Goal: Transaction & Acquisition: Book appointment/travel/reservation

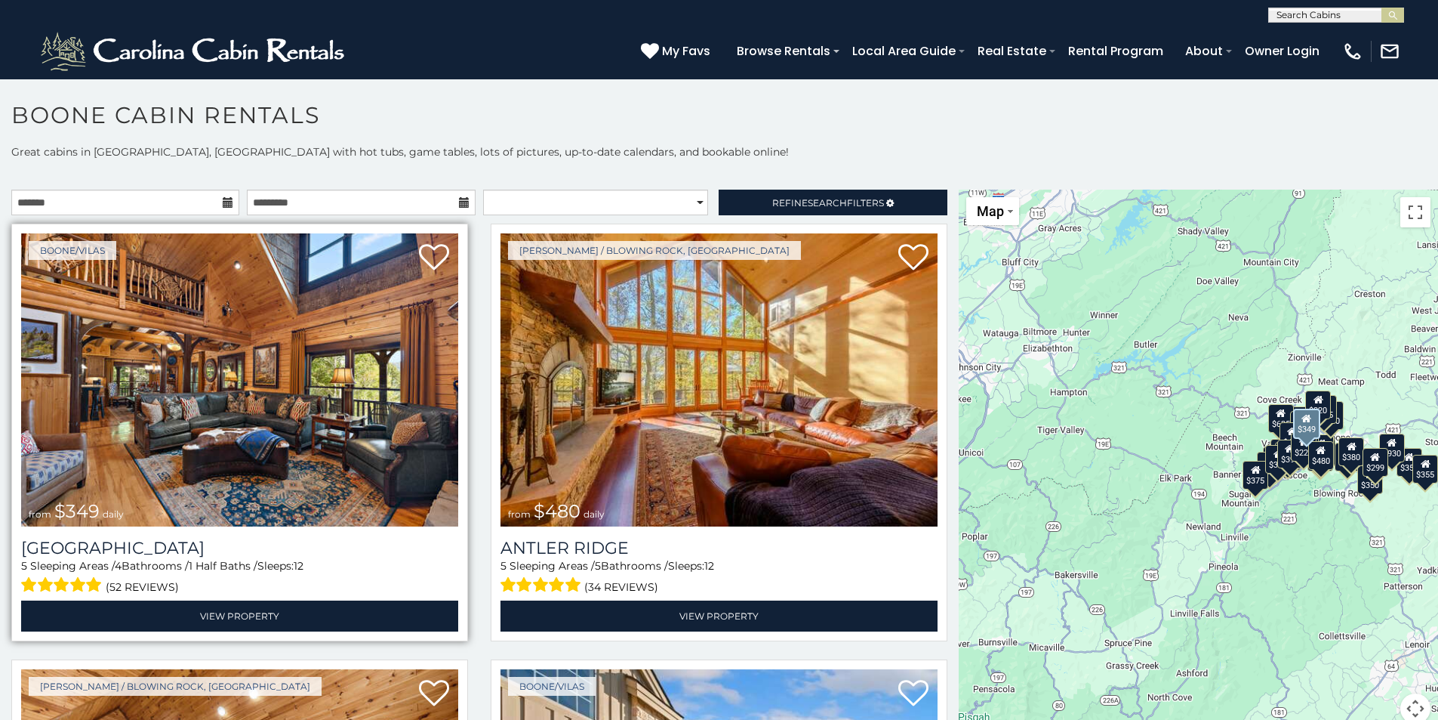
click at [320, 371] on img at bounding box center [239, 379] width 437 height 293
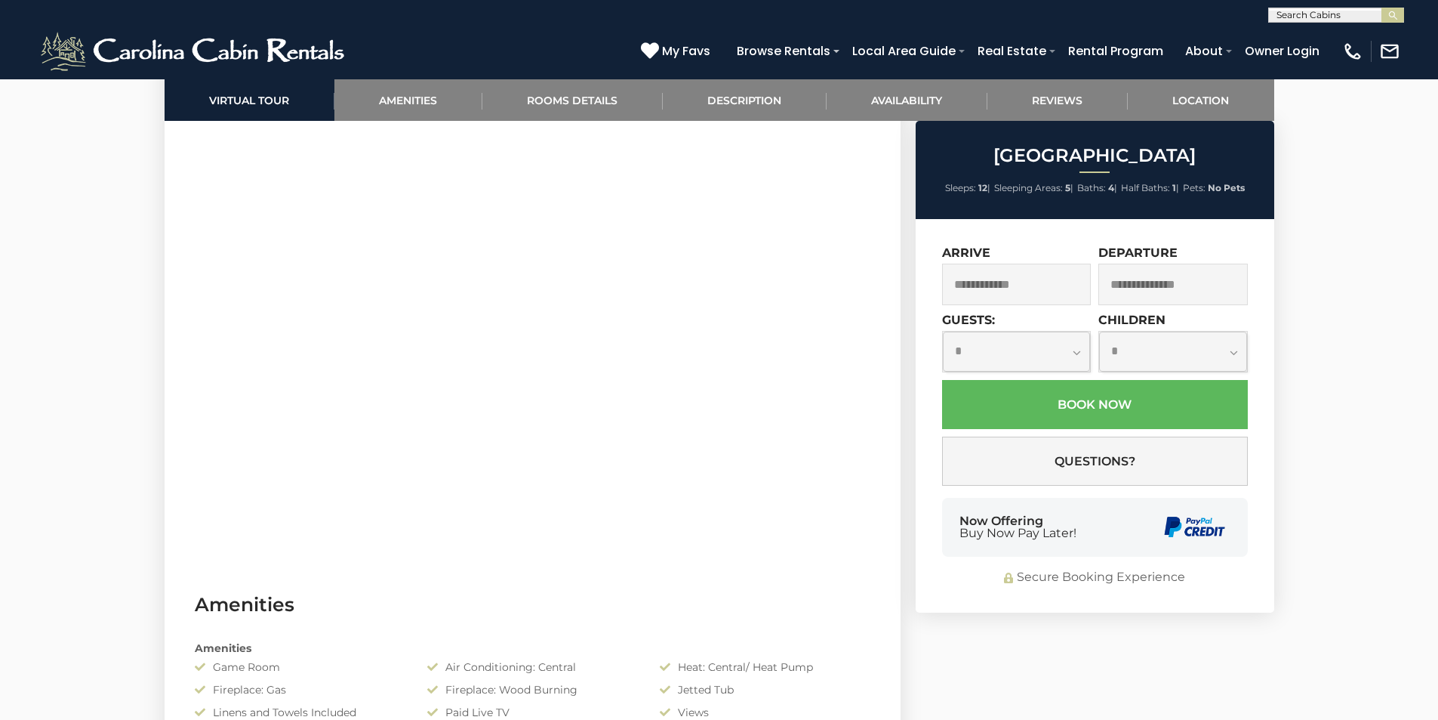
scroll to position [3132, 0]
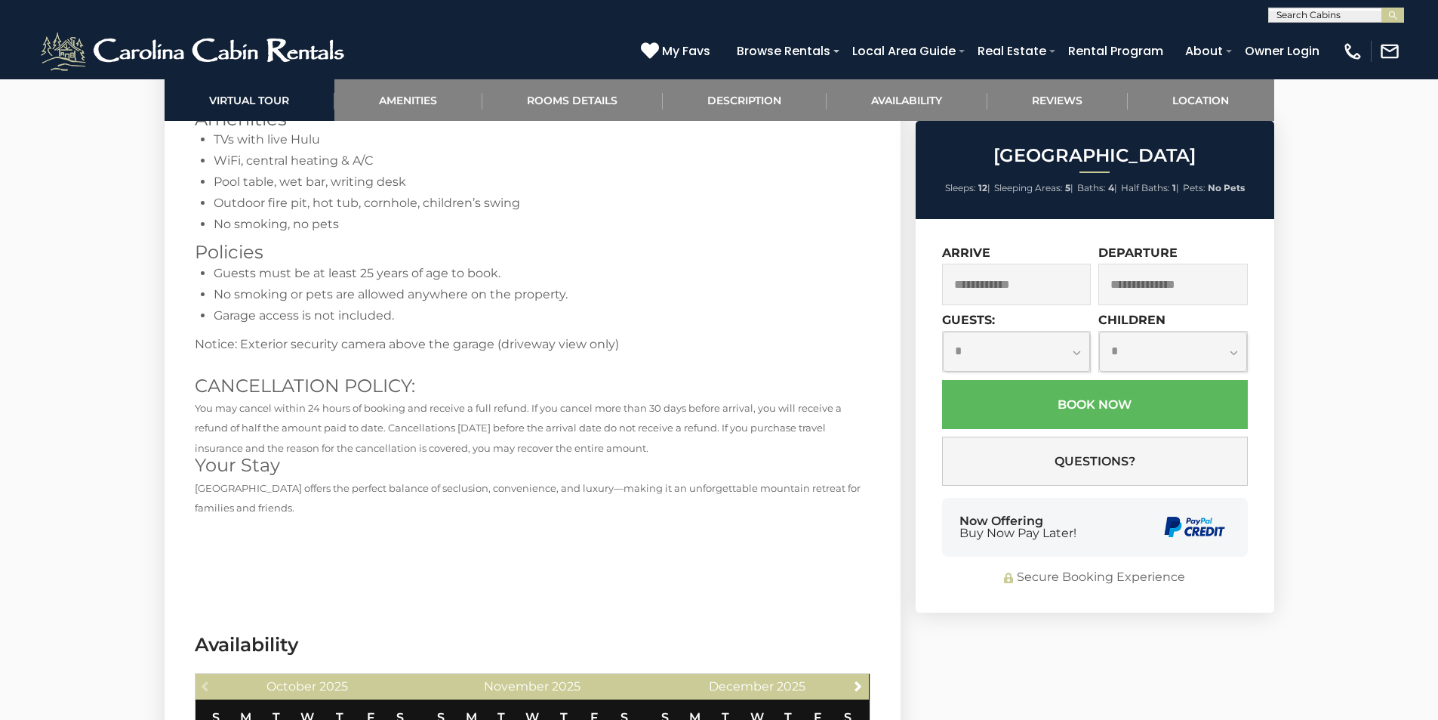
click at [662, 402] on span "You may cancel within 24 hours of booking and receive a full refund. If you can…" at bounding box center [518, 428] width 647 height 52
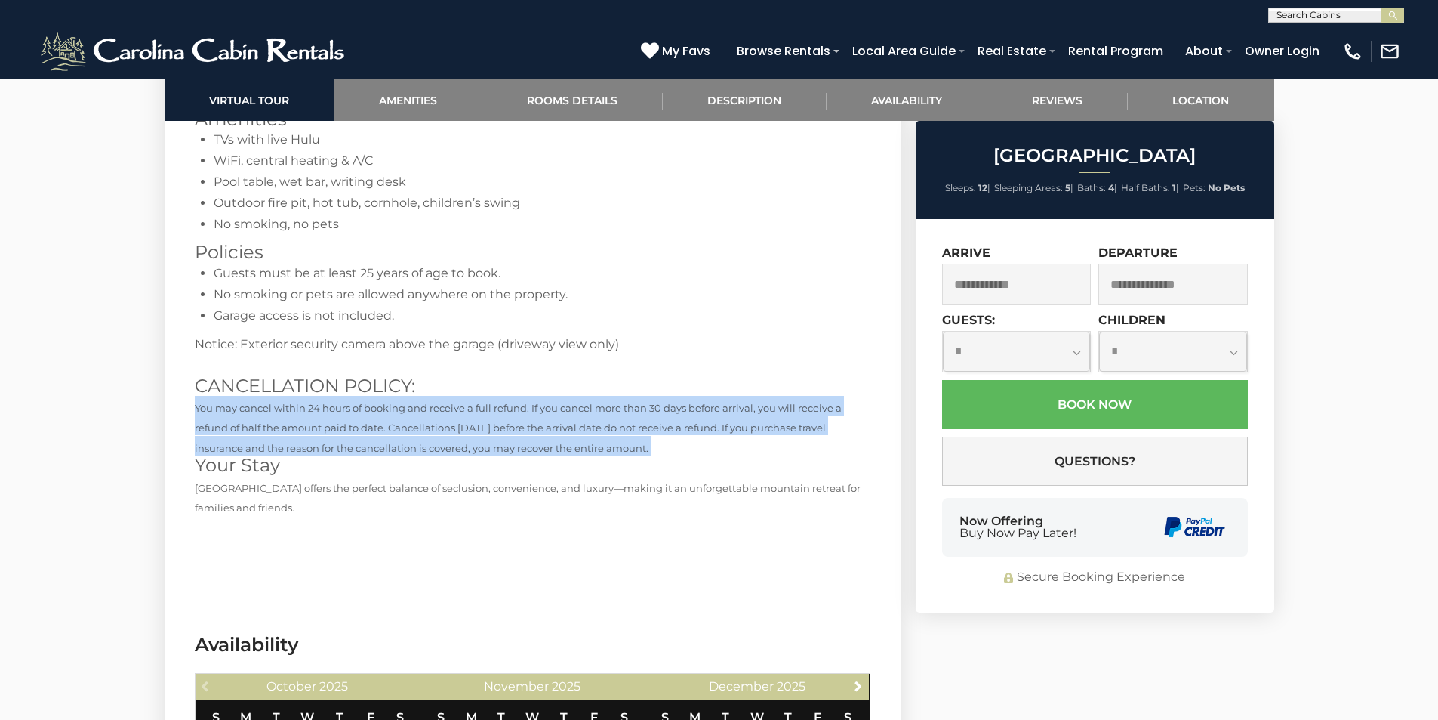
click at [662, 402] on span "You may cancel within 24 hours of booking and receive a full refund. If you can…" at bounding box center [518, 428] width 647 height 52
click at [670, 418] on h3 "CANCELLATION POLICY: You may cancel within 24 hours of booking and receive a fu…" at bounding box center [533, 416] width 676 height 80
